Goal: Task Accomplishment & Management: Manage account settings

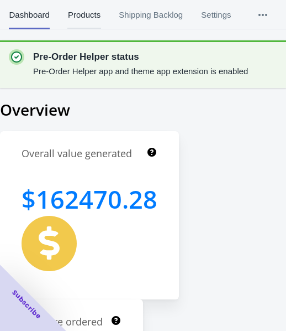
click at [83, 21] on span "Products" at bounding box center [83, 15] width 33 height 29
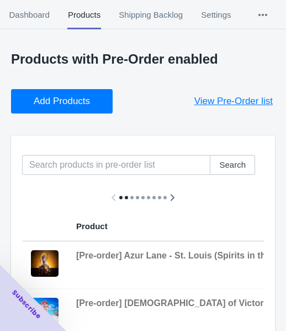
click at [73, 96] on span "Add Products" at bounding box center [62, 101] width 56 height 11
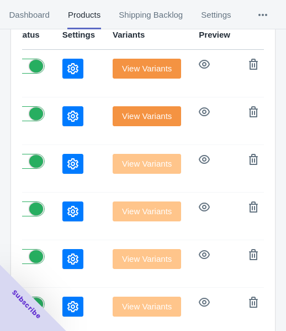
scroll to position [123, 0]
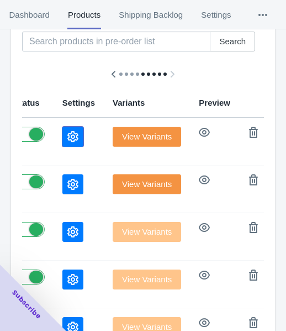
click at [67, 138] on icon "button" at bounding box center [72, 136] width 11 height 11
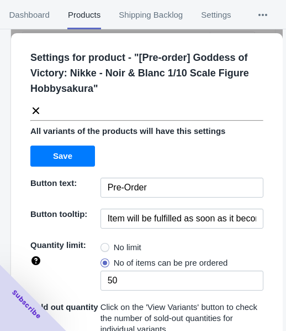
click at [130, 245] on span "No limit" at bounding box center [128, 247] width 28 height 11
click at [104, 245] on input "No limit" at bounding box center [103, 244] width 1 height 1
radio input "true"
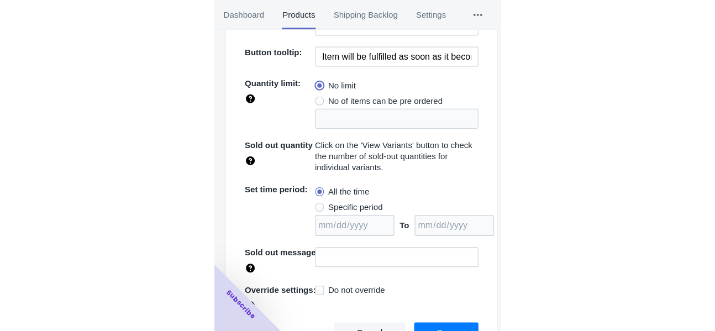
scroll to position [167, 0]
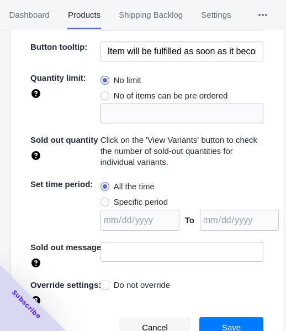
click at [138, 201] on span "Specific period" at bounding box center [141, 201] width 54 height 11
click at [104, 200] on input "Specific period" at bounding box center [103, 199] width 1 height 1
radio input "true"
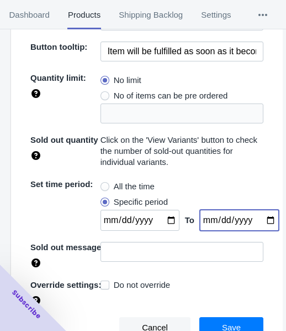
click at [255, 217] on input "date" at bounding box center [239, 220] width 79 height 21
type input "[DATE]"
click at [163, 219] on input "date" at bounding box center [140, 220] width 79 height 21
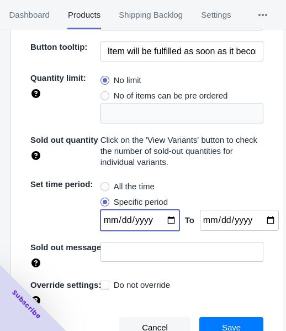
type input "[DATE]"
click at [222, 318] on button "Save" at bounding box center [232, 327] width 64 height 21
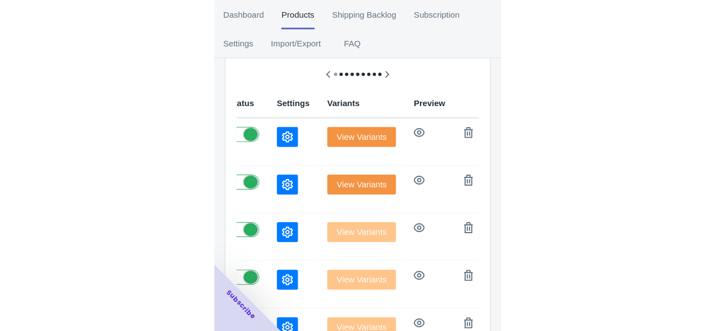
scroll to position [0, 212]
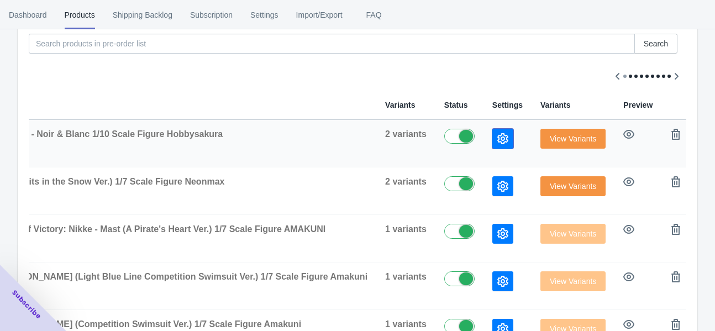
click at [286, 138] on icon "button" at bounding box center [503, 138] width 11 height 11
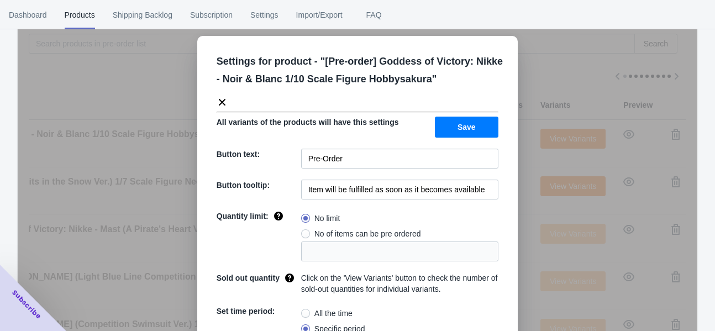
scroll to position [0, 0]
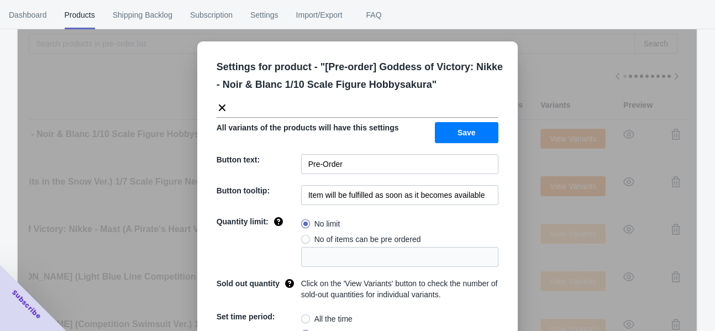
click at [217, 107] on icon at bounding box center [222, 107] width 11 height 11
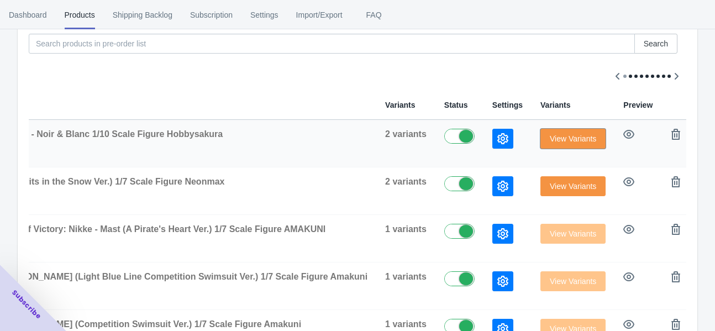
click at [286, 138] on span "View Variants" at bounding box center [573, 138] width 46 height 9
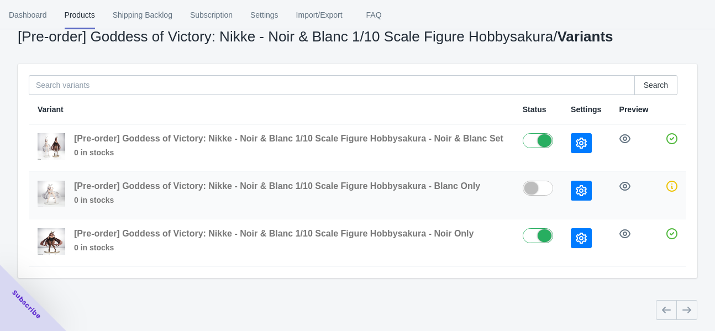
scroll to position [58, 0]
click at [286, 186] on label at bounding box center [541, 186] width 36 height 13
checkbox input "true"
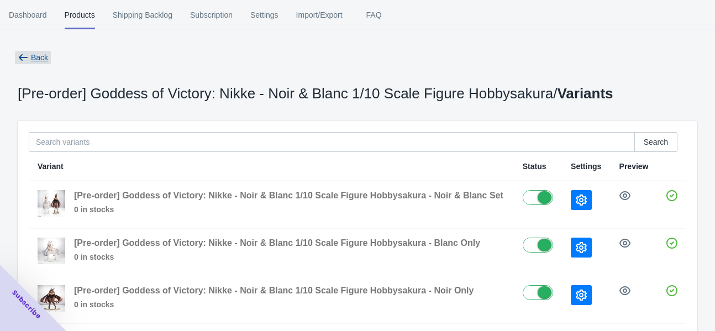
click at [29, 55] on span "Back" at bounding box center [33, 57] width 36 height 13
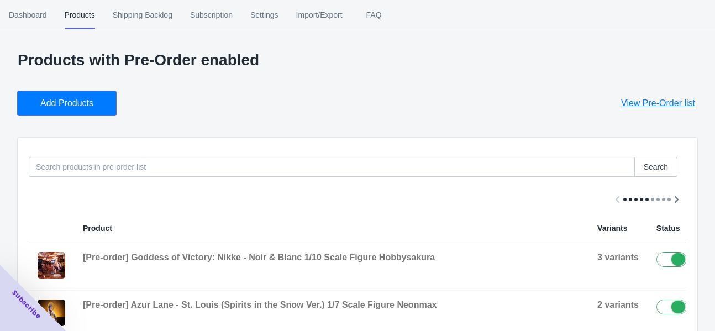
click at [83, 108] on span "Add Products" at bounding box center [66, 103] width 53 height 11
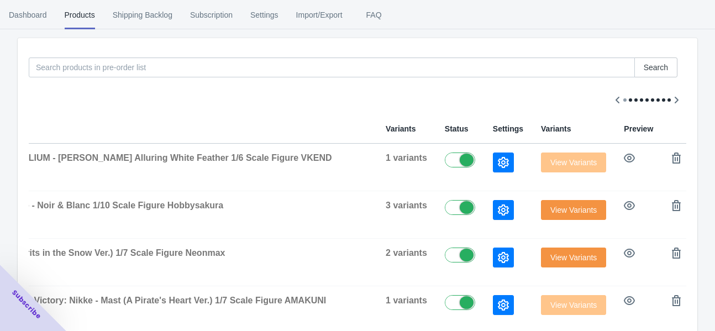
scroll to position [14, 0]
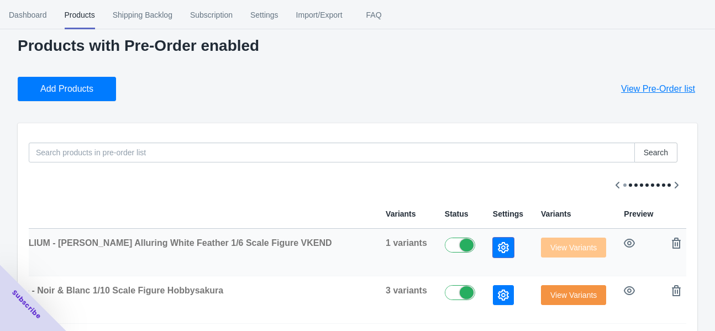
click at [286, 248] on icon "button" at bounding box center [503, 247] width 11 height 11
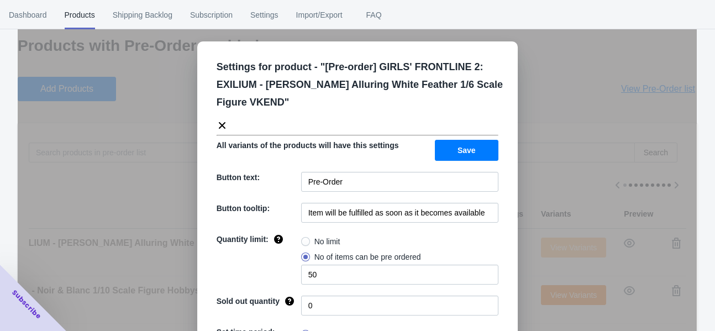
click at [286, 242] on span "No limit" at bounding box center [328, 241] width 26 height 11
click at [286, 239] on input "No limit" at bounding box center [304, 239] width 1 height 1
radio input "true"
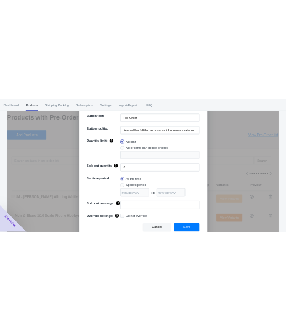
scroll to position [135, 0]
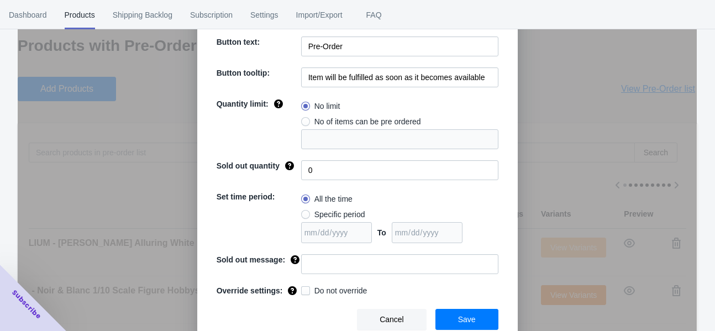
click at [286, 216] on span "Specific period" at bounding box center [340, 214] width 51 height 11
click at [286, 212] on input "Specific period" at bounding box center [304, 212] width 1 height 1
radio input "true"
click at [286, 229] on input "date" at bounding box center [427, 232] width 71 height 21
type input "[DATE]"
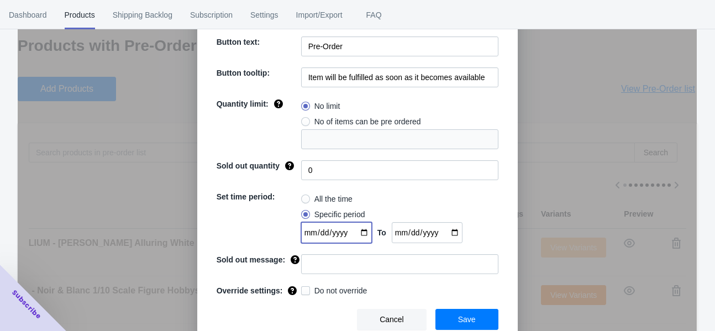
click at [286, 233] on input "date" at bounding box center [336, 232] width 71 height 21
type input "[DATE]"
click at [286, 311] on button "Save" at bounding box center [467, 319] width 63 height 21
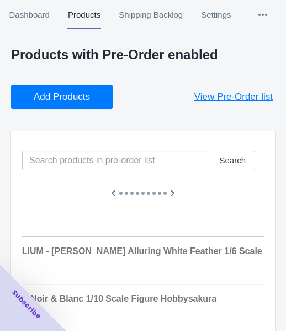
scroll to position [0, 0]
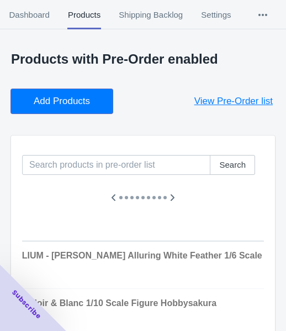
click at [52, 107] on button "Add Products" at bounding box center [62, 101] width 102 height 24
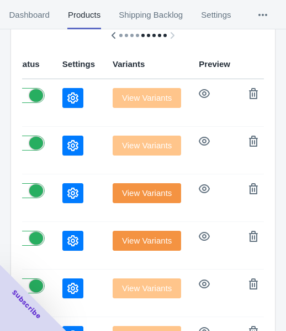
scroll to position [111, 0]
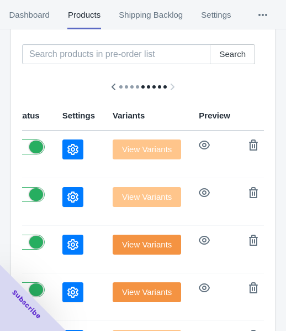
click at [67, 150] on icon "button" at bounding box center [72, 149] width 11 height 11
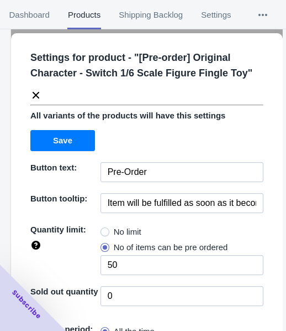
click at [122, 235] on span "No limit" at bounding box center [128, 231] width 28 height 11
click at [104, 229] on input "No limit" at bounding box center [103, 229] width 1 height 1
radio input "true"
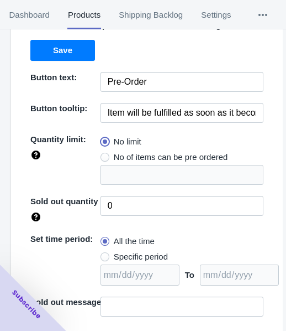
scroll to position [145, 0]
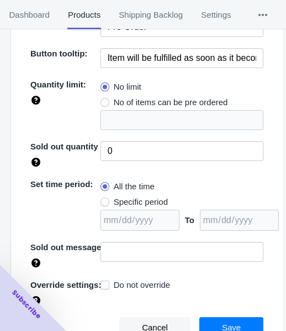
click at [129, 203] on span "Specific period" at bounding box center [141, 201] width 54 height 11
click at [104, 200] on input "Specific period" at bounding box center [103, 199] width 1 height 1
radio input "true"
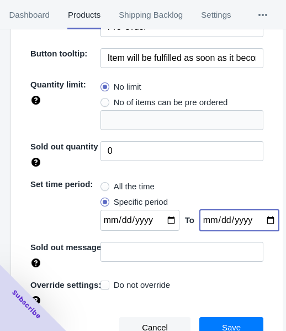
click at [257, 221] on input "date" at bounding box center [239, 220] width 79 height 21
type input "[DATE]"
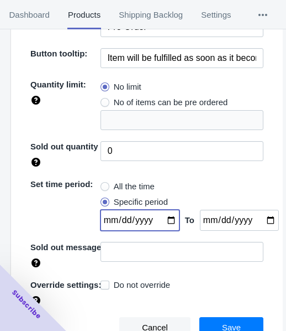
click at [164, 218] on input "date" at bounding box center [140, 220] width 79 height 21
type input "[DATE]"
click at [223, 318] on button "Save" at bounding box center [232, 327] width 64 height 21
